Goal: Navigation & Orientation: Find specific page/section

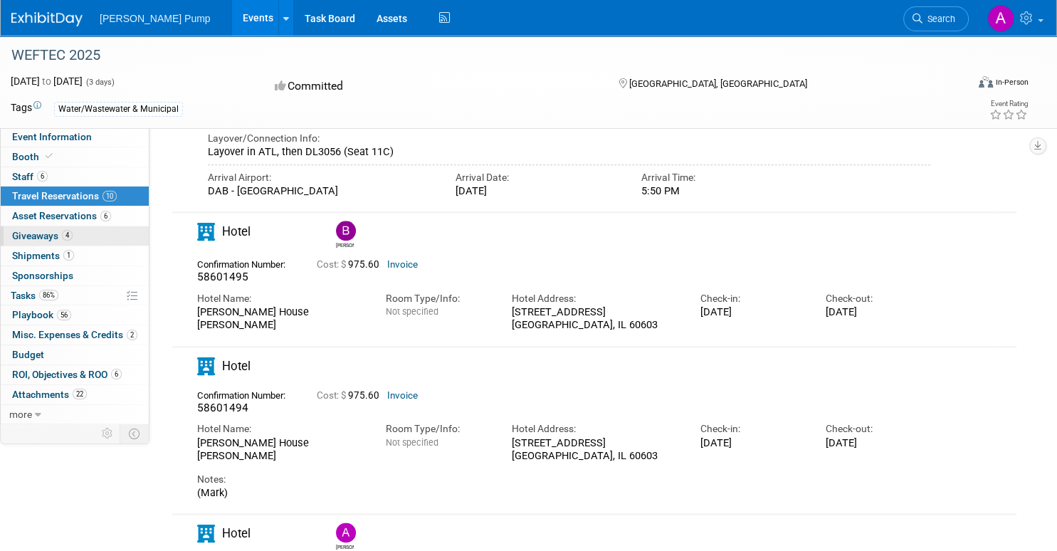
click at [45, 231] on span "Giveaways 4" at bounding box center [42, 235] width 60 height 11
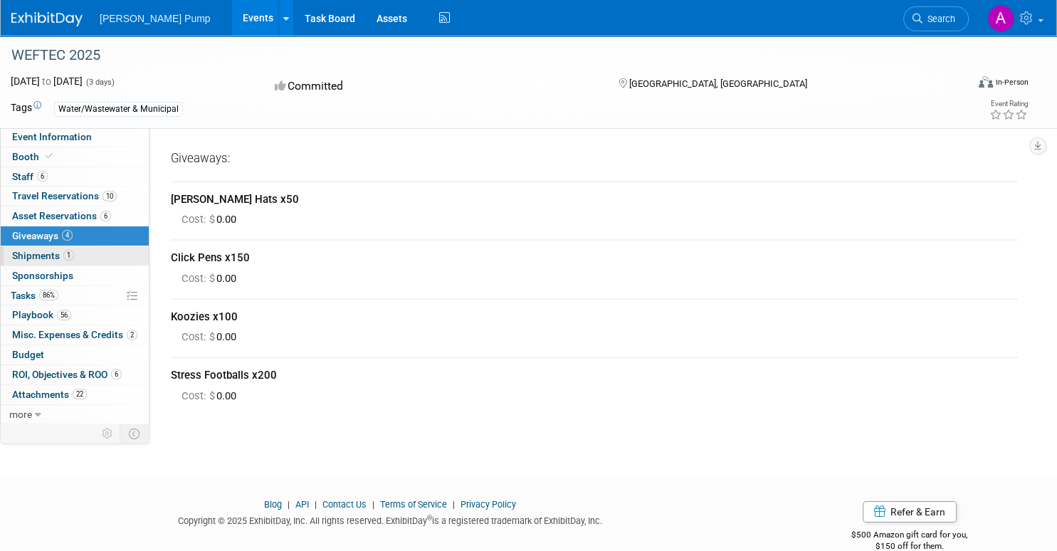
click at [42, 255] on span "Shipments 1" at bounding box center [43, 255] width 62 height 11
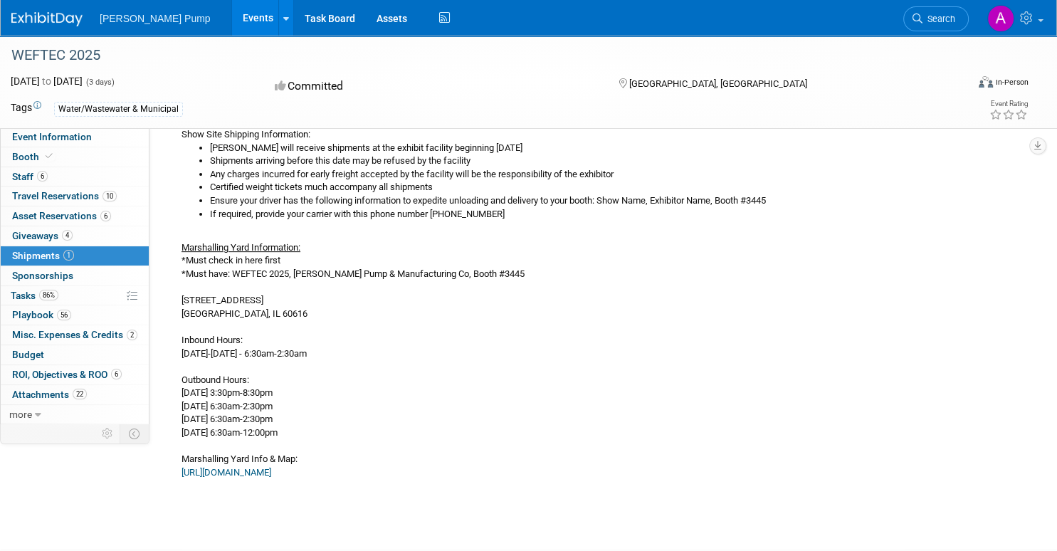
scroll to position [510, 0]
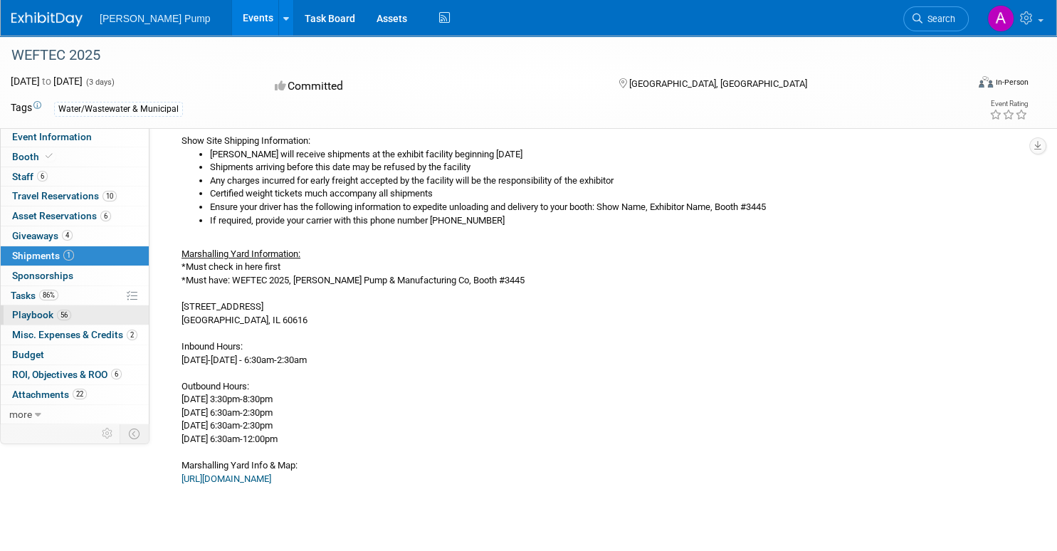
click at [39, 316] on span "Playbook 56" at bounding box center [41, 314] width 59 height 11
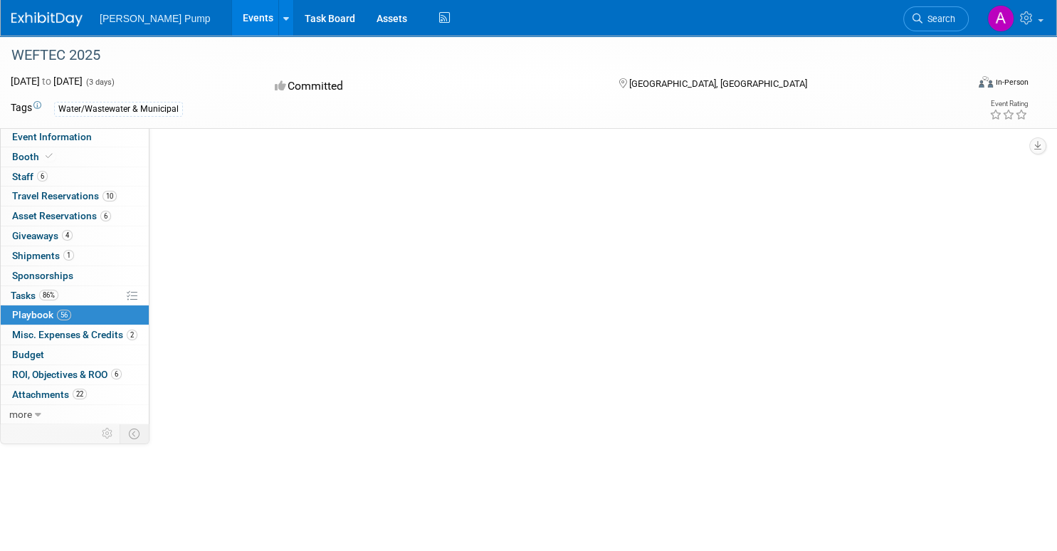
scroll to position [0, 0]
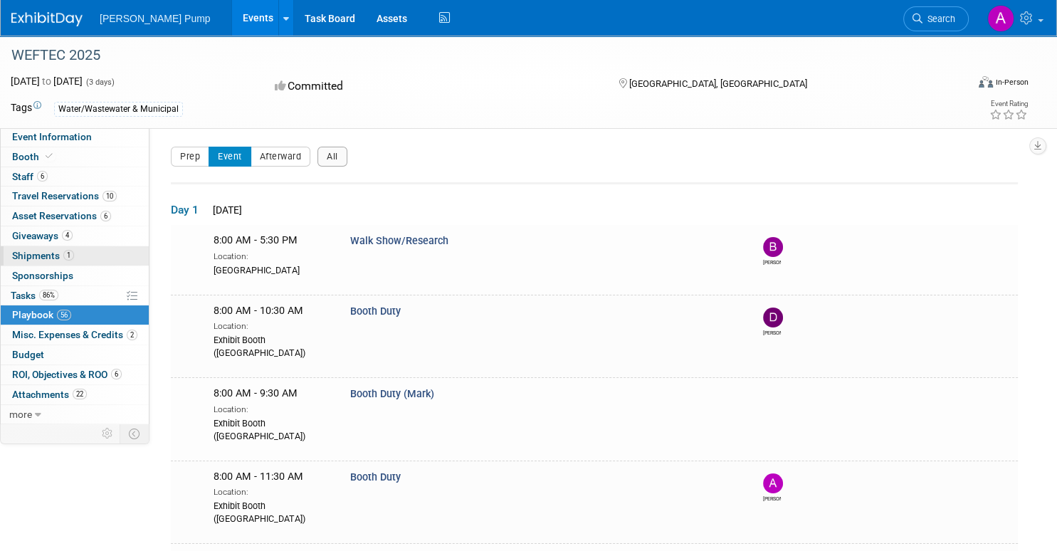
click at [44, 254] on span "Shipments 1" at bounding box center [43, 255] width 62 height 11
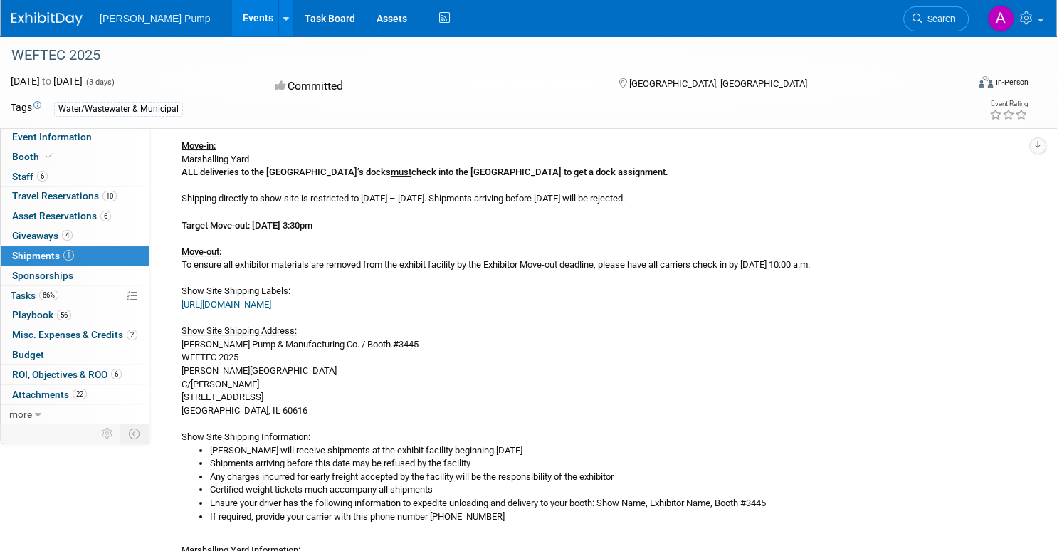
scroll to position [285, 0]
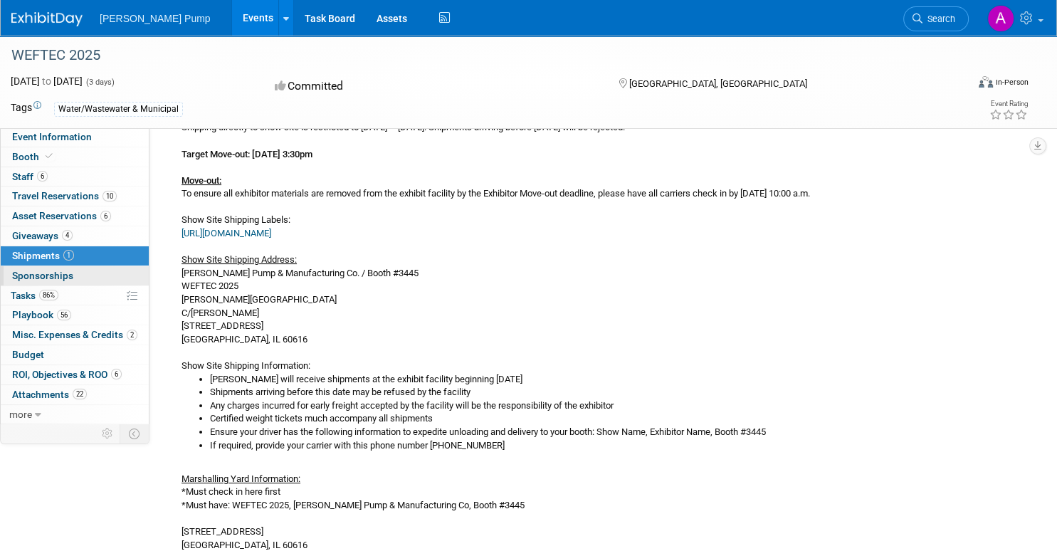
click at [64, 275] on span "Sponsorships 0" at bounding box center [42, 275] width 61 height 11
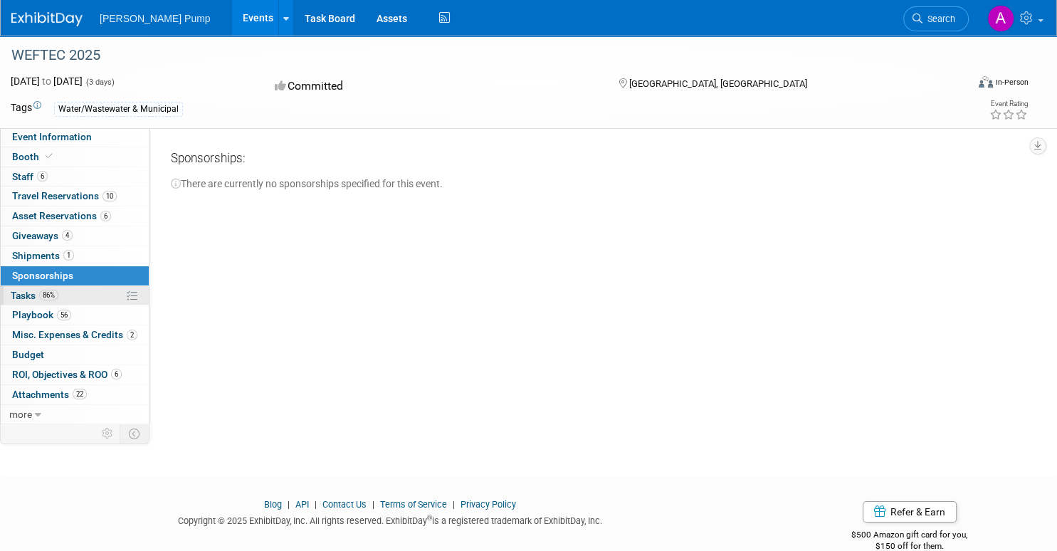
click at [37, 299] on span "Tasks 86%" at bounding box center [35, 295] width 48 height 11
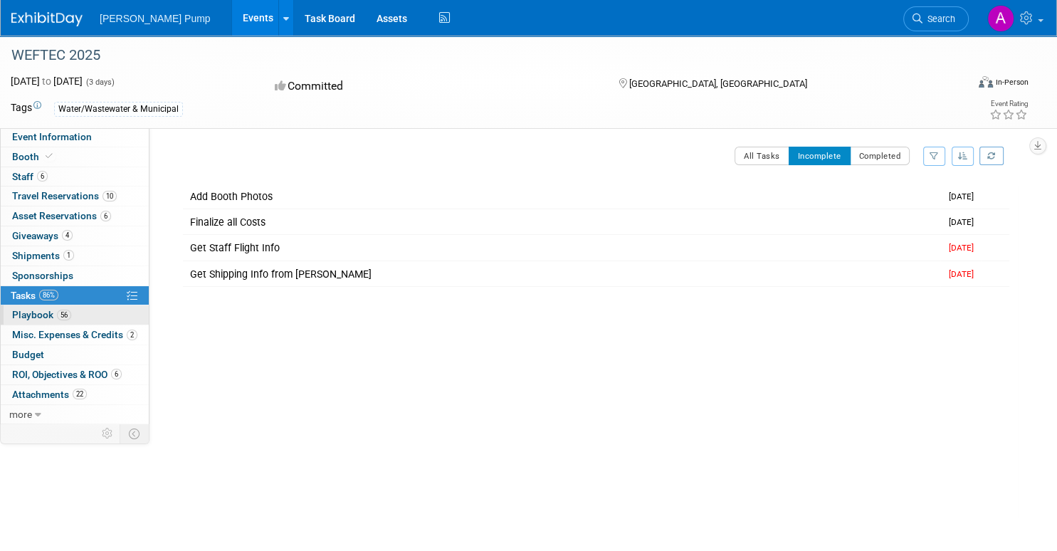
click at [24, 316] on span "Playbook 56" at bounding box center [41, 314] width 59 height 11
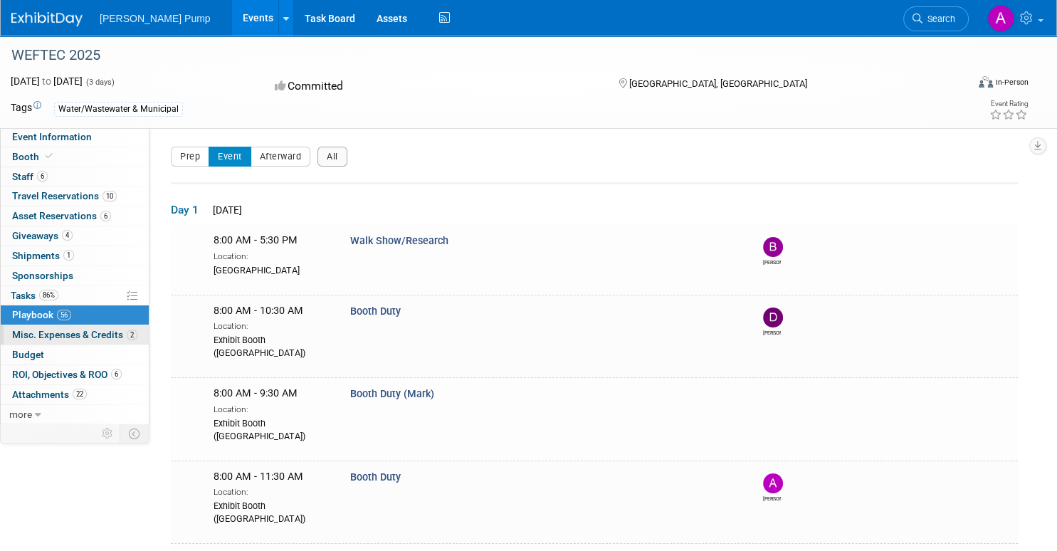
click at [25, 330] on span "Misc. Expenses & Credits 2" at bounding box center [74, 334] width 125 height 11
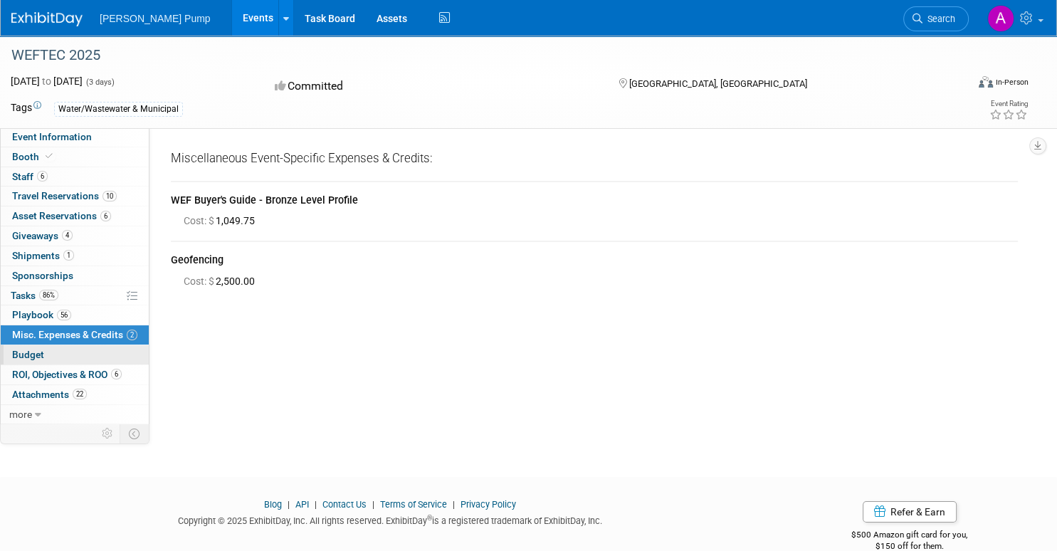
click at [23, 345] on link "Budget" at bounding box center [75, 354] width 148 height 19
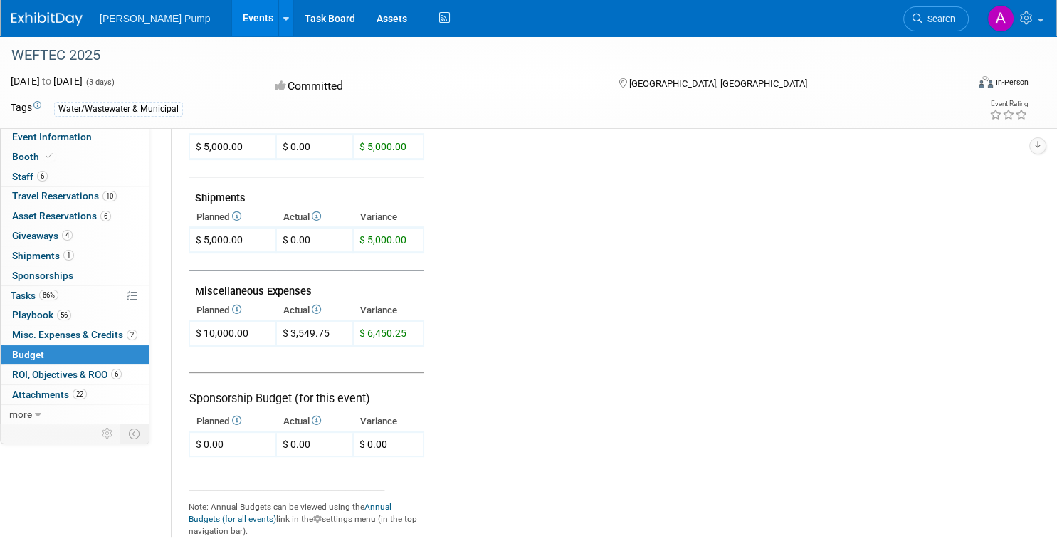
scroll to position [712, 0]
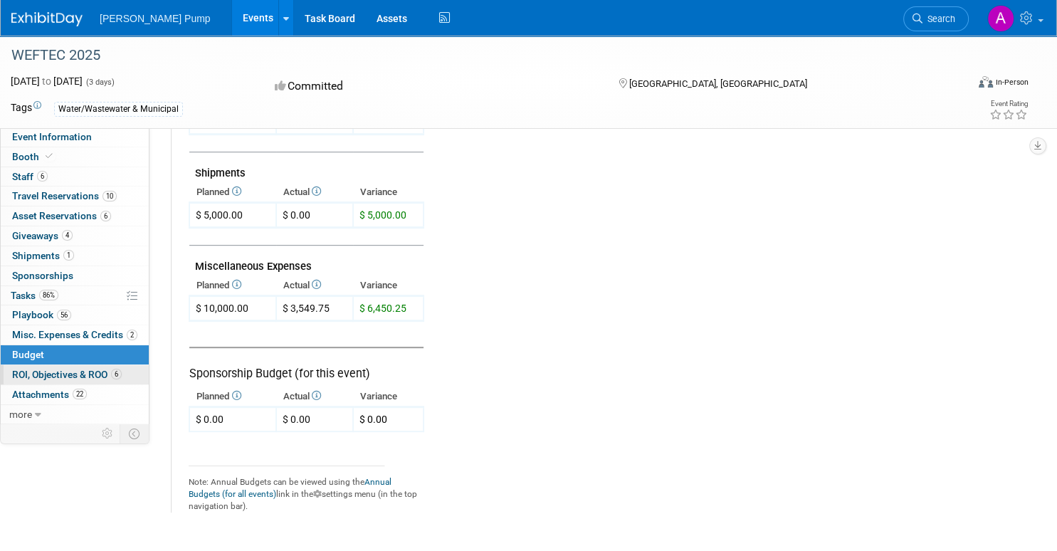
click at [65, 377] on span "ROI, Objectives & ROO 6" at bounding box center [67, 374] width 110 height 11
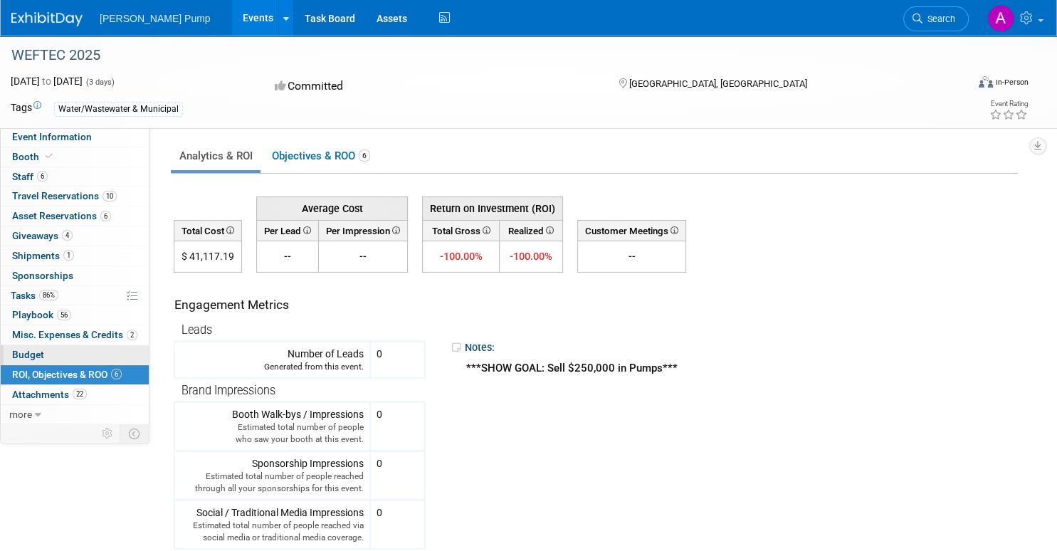
click at [65, 349] on link "Budget" at bounding box center [75, 354] width 148 height 19
